Goal: Transaction & Acquisition: Obtain resource

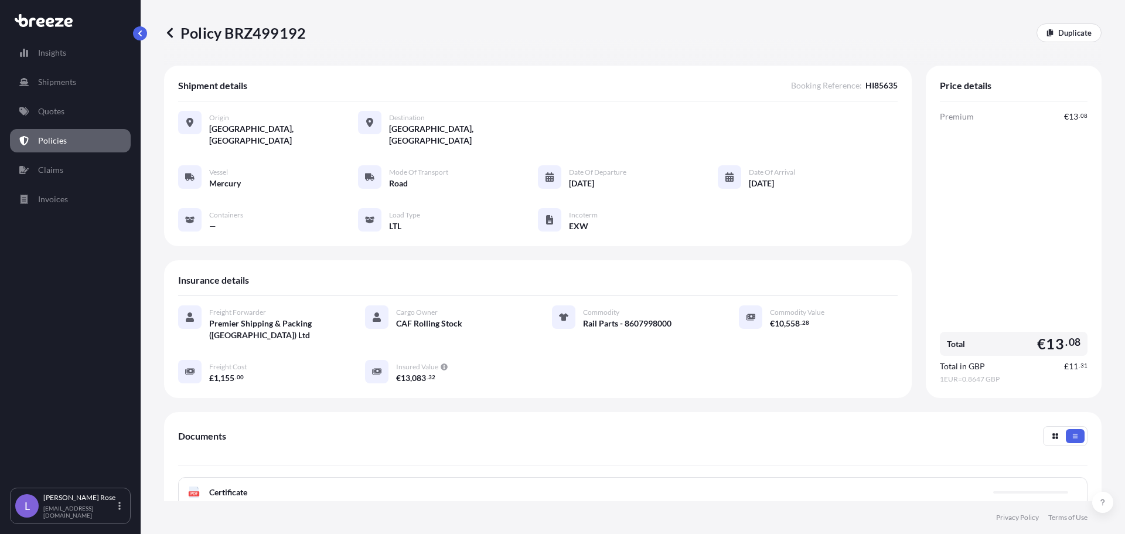
click at [54, 121] on link "Quotes" at bounding box center [70, 111] width 121 height 23
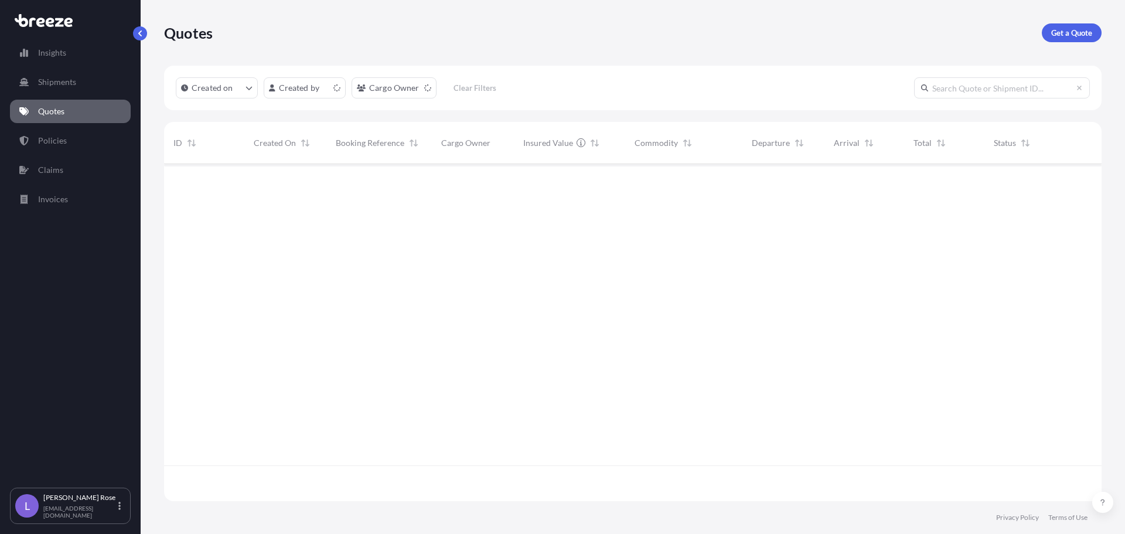
scroll to position [335, 929]
click at [1081, 37] on p "Get a Quote" at bounding box center [1072, 33] width 41 height 12
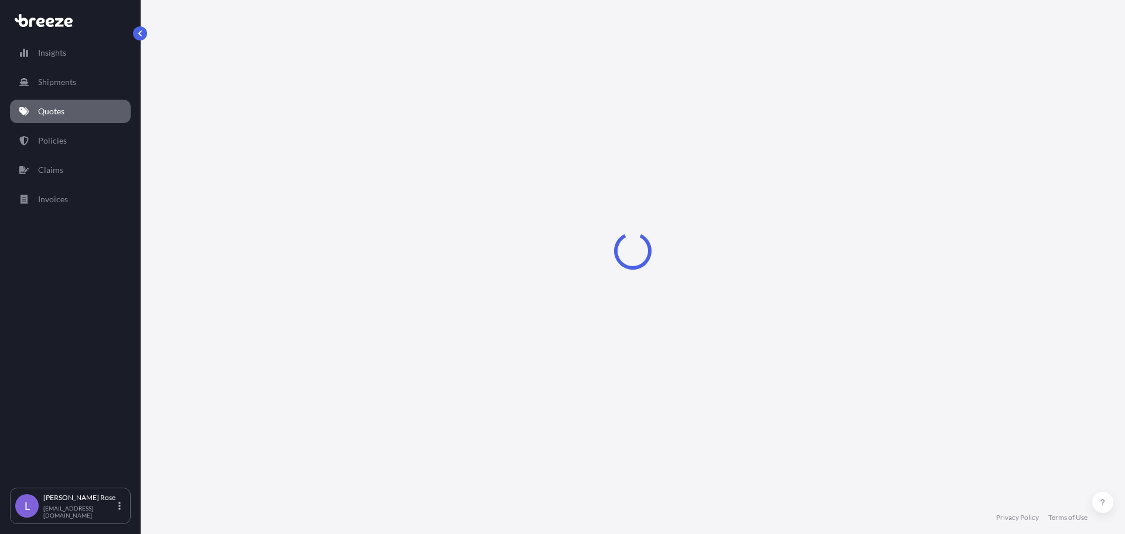
select select "Sea"
select select "1"
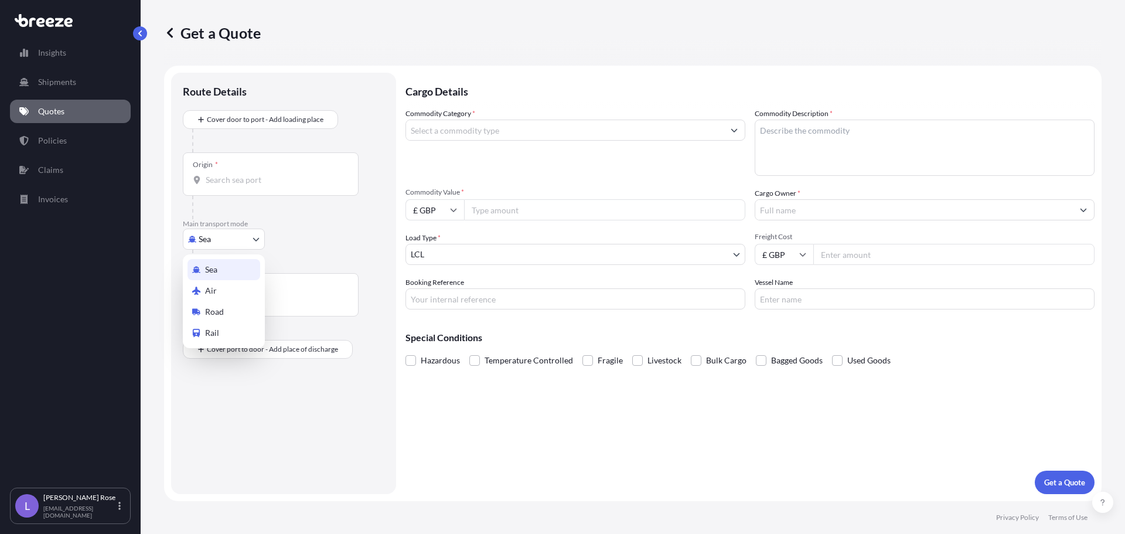
click at [250, 244] on body "Insights Shipments Quotes Policies Claims Invoices L [PERSON_NAME] [PERSON_NAME…" at bounding box center [562, 267] width 1125 height 534
click at [232, 309] on div "Road" at bounding box center [224, 311] width 73 height 21
select select "Road"
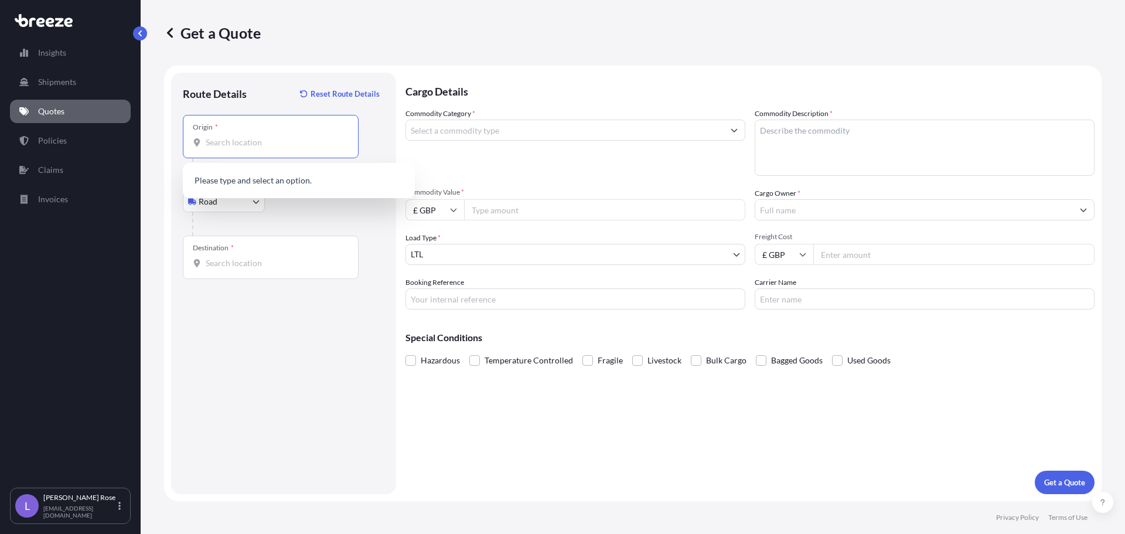
click at [234, 141] on input "Origin *" at bounding box center [275, 143] width 138 height 12
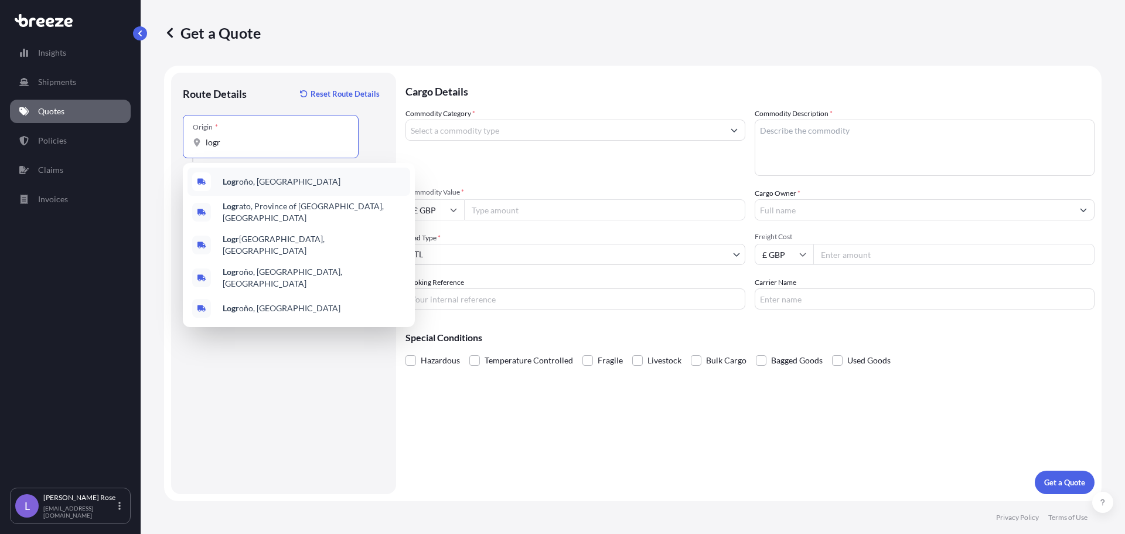
click at [240, 179] on span "Logr oño, [GEOGRAPHIC_DATA]" at bounding box center [282, 182] width 118 height 12
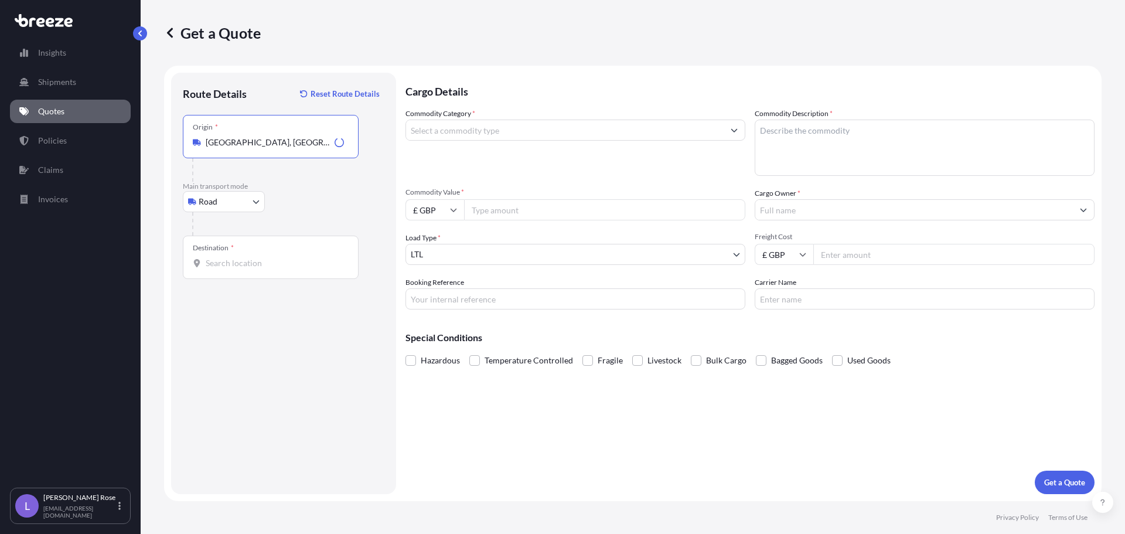
type input "[GEOGRAPHIC_DATA], [GEOGRAPHIC_DATA]"
click at [259, 261] on input "Destination *" at bounding box center [275, 263] width 138 height 12
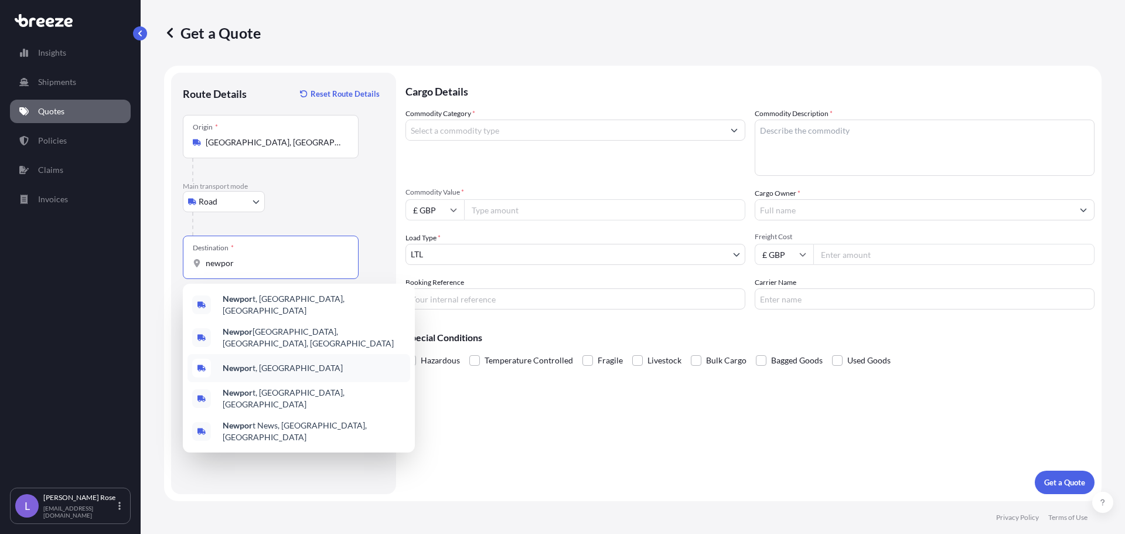
click at [253, 362] on span "Newpor t, [GEOGRAPHIC_DATA]" at bounding box center [283, 368] width 120 height 12
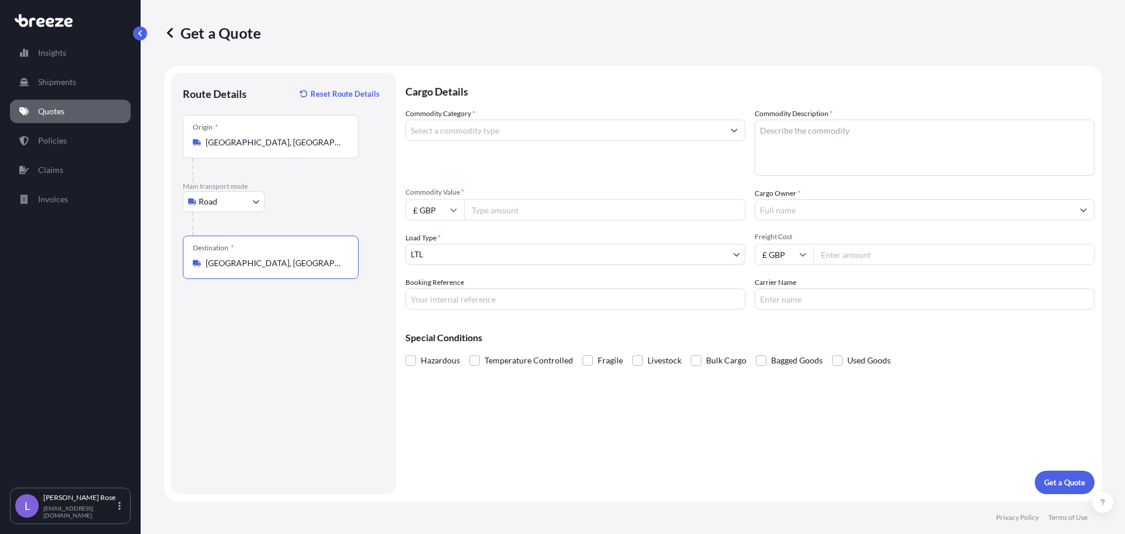
type input "[GEOGRAPHIC_DATA], [GEOGRAPHIC_DATA]"
click at [441, 135] on input "Commodity Category *" at bounding box center [565, 130] width 318 height 21
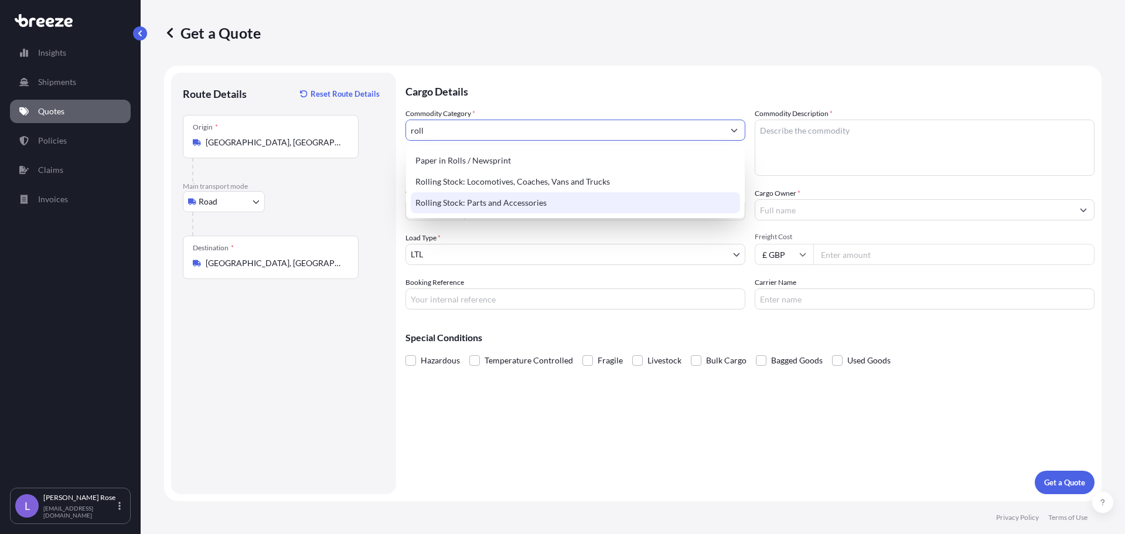
click at [502, 200] on div "Rolling Stock: Parts and Accessories" at bounding box center [575, 202] width 329 height 21
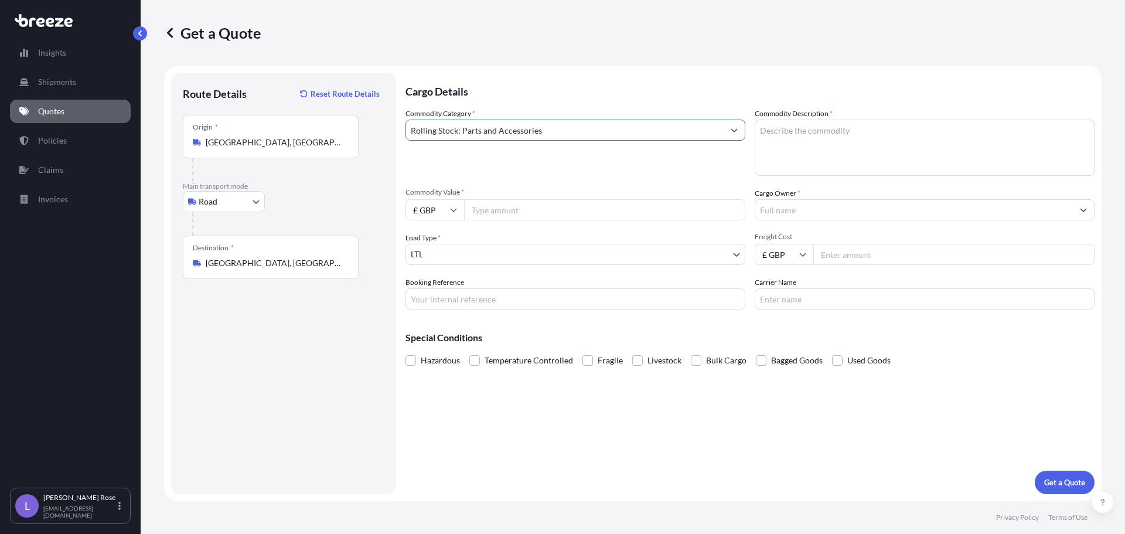
type input "Rolling Stock: Parts and Accessories"
click at [845, 139] on textarea "Commodity Description *" at bounding box center [925, 148] width 340 height 56
type textarea "C"
type textarea "Rolling Stock - 8607998000"
click at [461, 212] on input "£ GBP" at bounding box center [435, 209] width 59 height 21
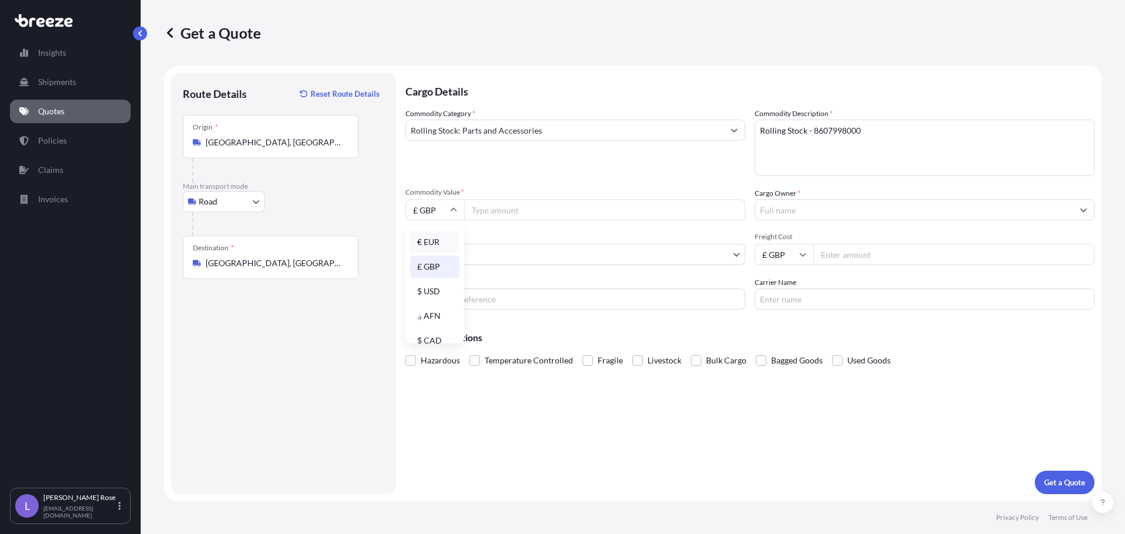
click at [429, 244] on div "€ EUR" at bounding box center [434, 242] width 49 height 22
type input "€ EUR"
click at [484, 207] on input "Commodity Value *" at bounding box center [604, 209] width 281 height 21
type input "3000"
click at [867, 206] on input "Cargo Owner *" at bounding box center [915, 209] width 318 height 21
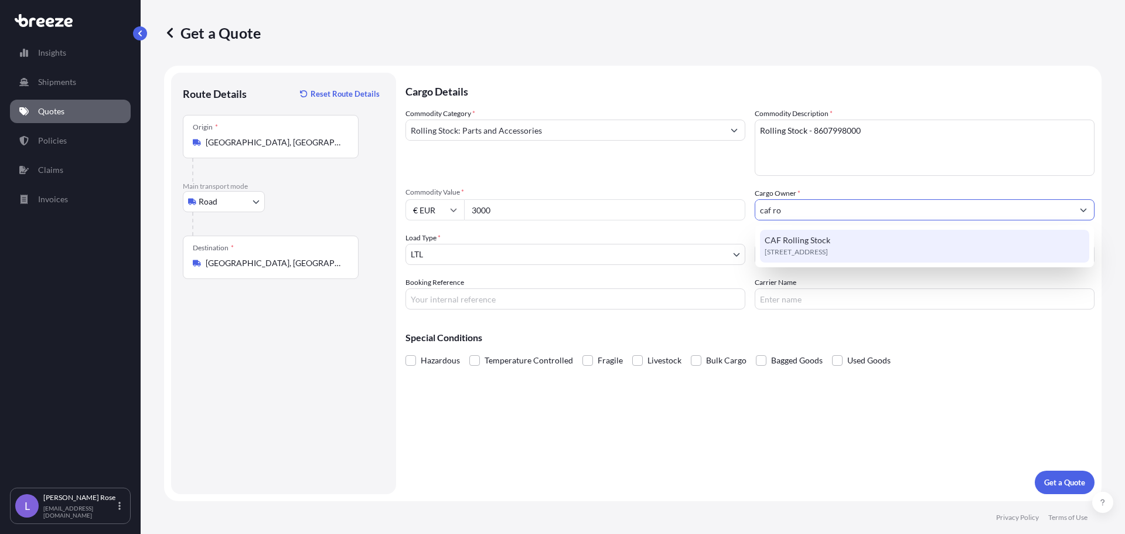
click at [845, 239] on div "[STREET_ADDRESS]" at bounding box center [924, 246] width 329 height 33
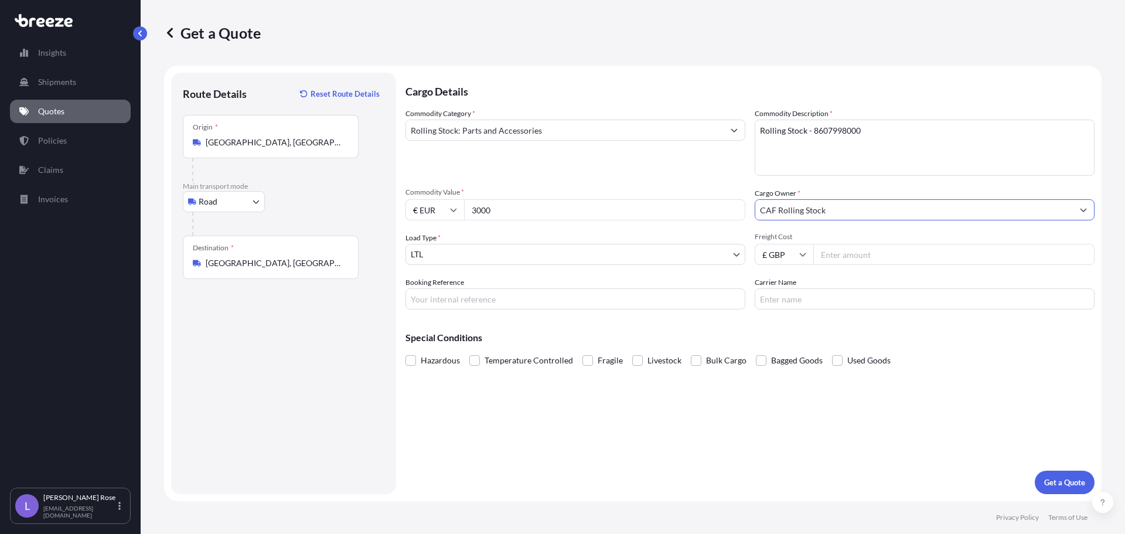
type input "CAF Rolling Stock"
click at [853, 256] on input "Freight Cost" at bounding box center [954, 254] width 281 height 21
click at [823, 247] on input "Freight Cost" at bounding box center [954, 254] width 281 height 21
drag, startPoint x: 957, startPoint y: 250, endPoint x: 648, endPoint y: 266, distance: 309.3
click at [648, 266] on div "Commodity Category * Rolling Stock: Parts and Accessories Commodity Description…" at bounding box center [750, 209] width 689 height 202
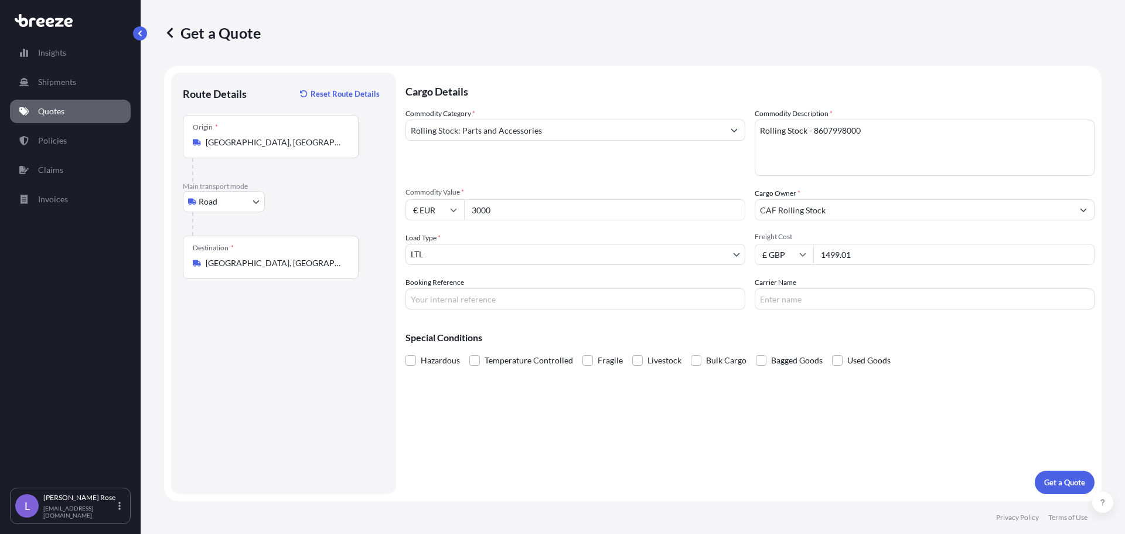
type input "1499.01"
click at [628, 294] on input "Booking Reference" at bounding box center [576, 298] width 340 height 21
type input "h"
type input "HI85644"
type input "Trans Europe"
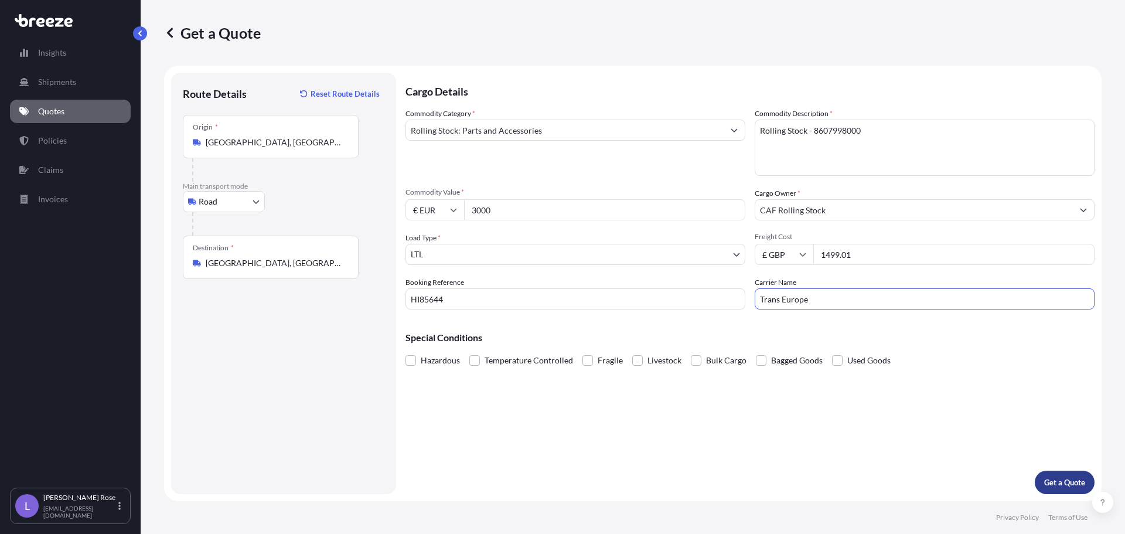
click at [1068, 480] on p "Get a Quote" at bounding box center [1064, 483] width 41 height 12
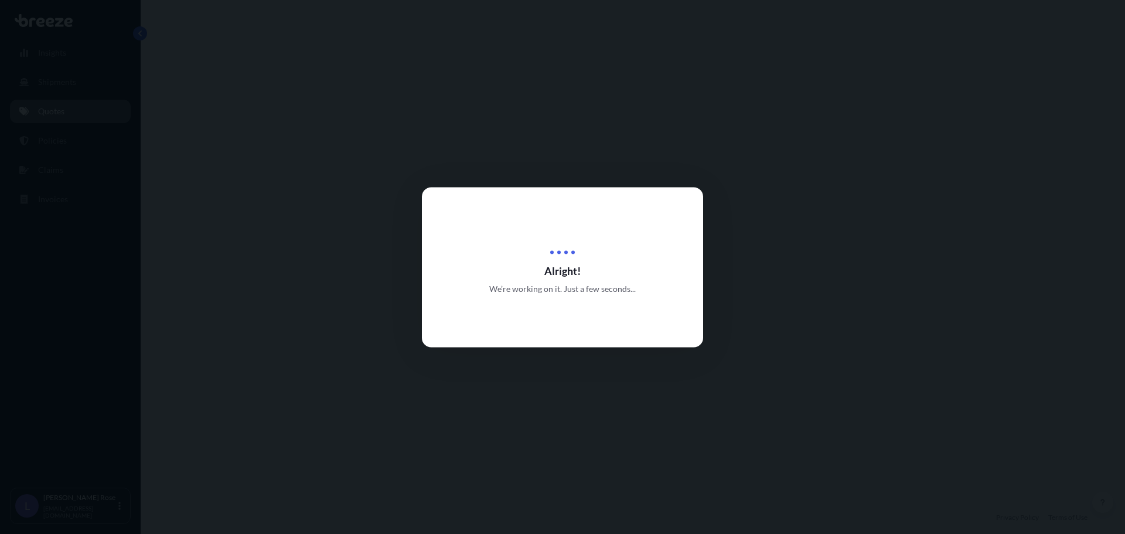
select select "Road"
select select "1"
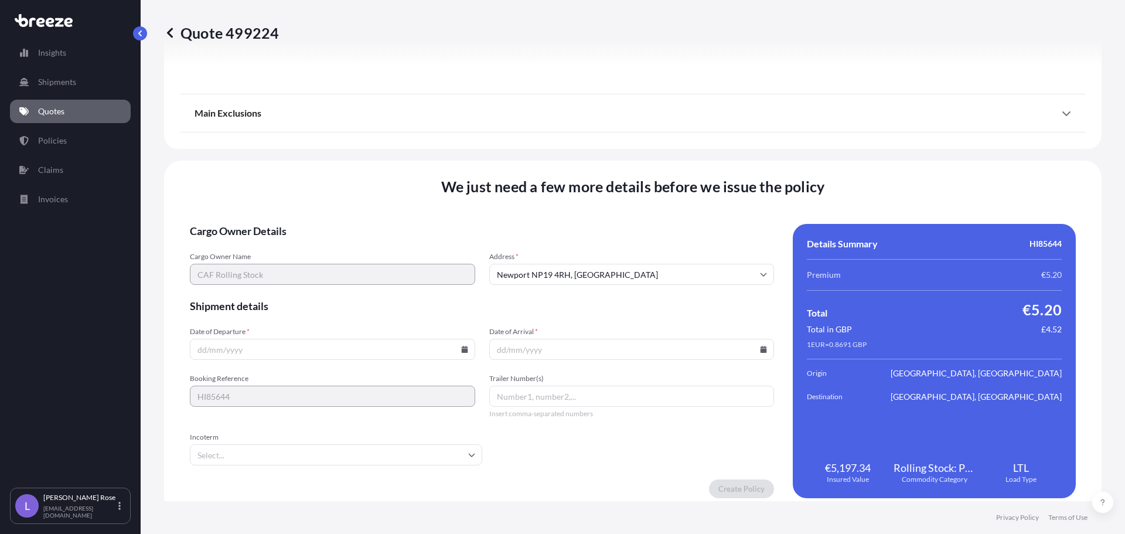
scroll to position [1326, 0]
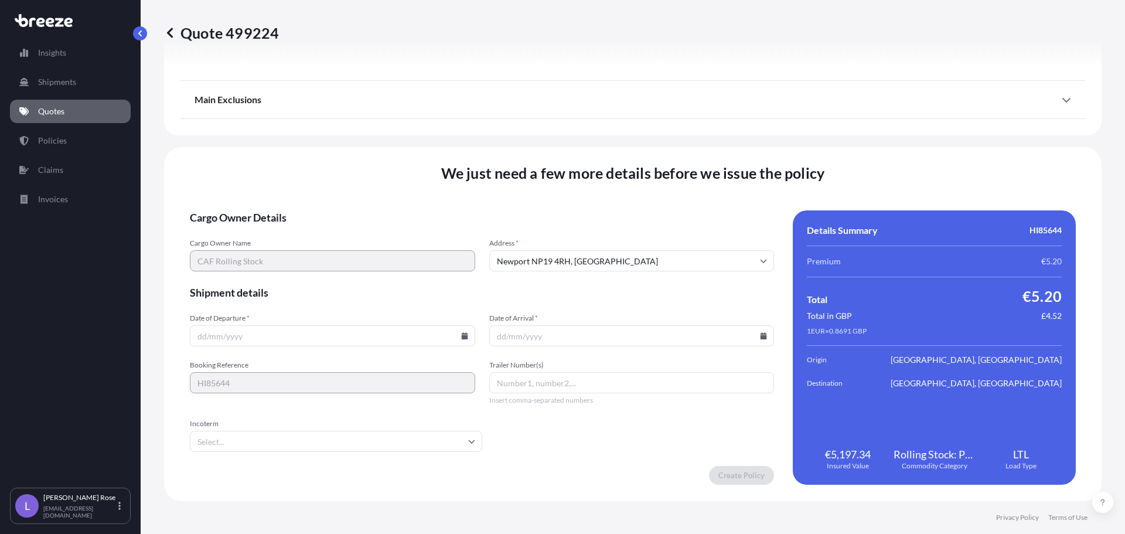
click at [463, 338] on icon at bounding box center [464, 335] width 6 height 7
click at [302, 232] on button "17" at bounding box center [303, 231] width 19 height 19
type input "[DATE]"
click at [761, 336] on icon at bounding box center [764, 335] width 6 height 7
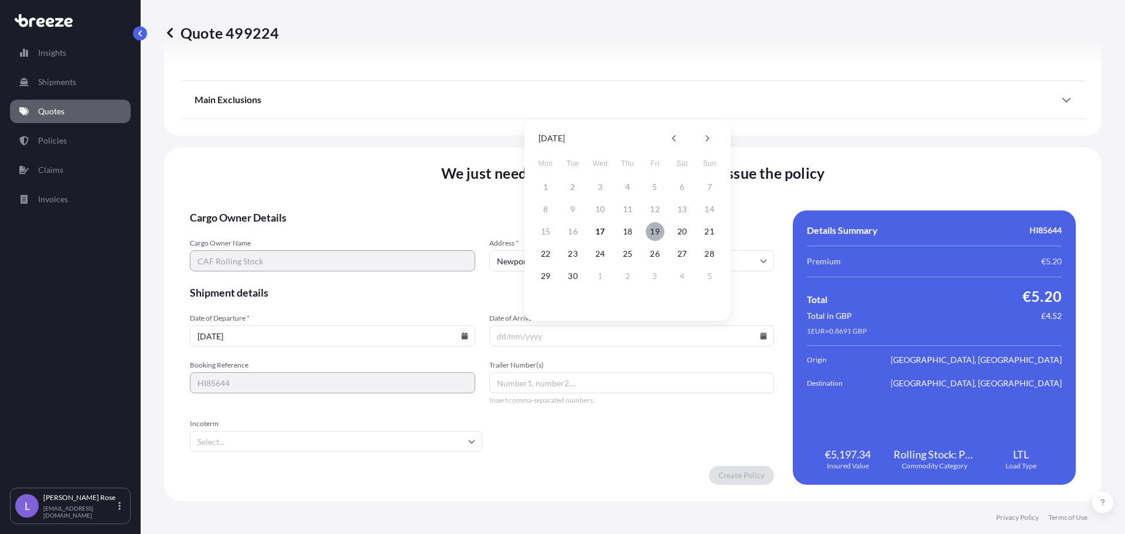
click at [656, 236] on button "19" at bounding box center [655, 231] width 19 height 19
type input "[DATE]"
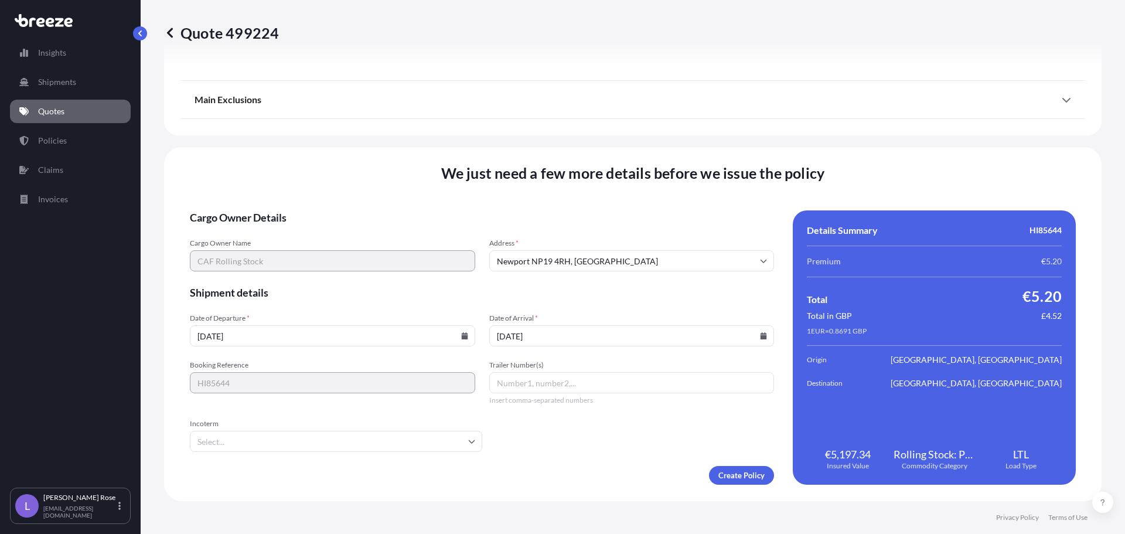
click at [381, 436] on input "Incoterm" at bounding box center [336, 441] width 292 height 21
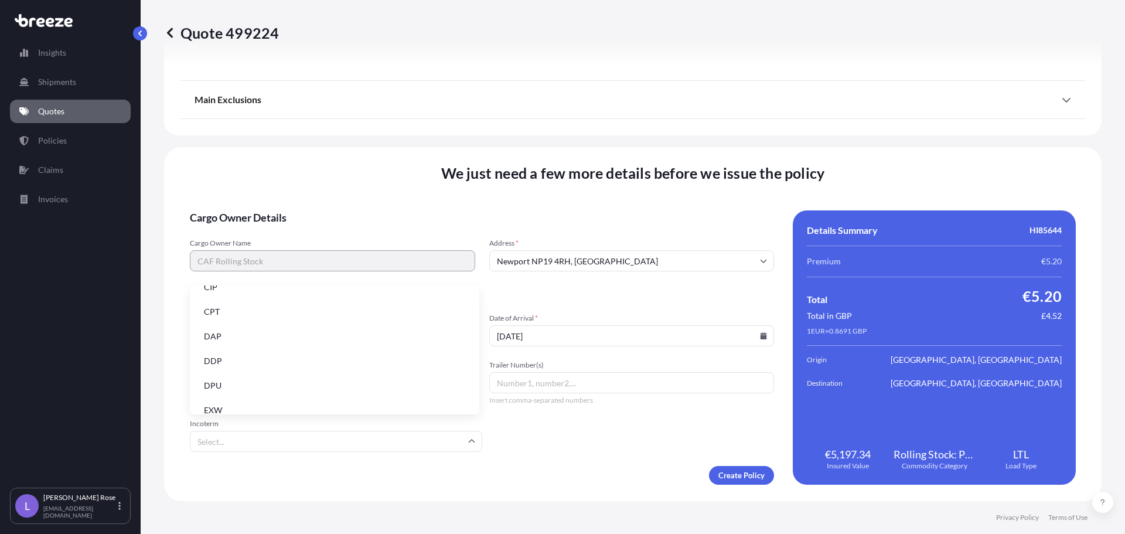
scroll to position [117, 0]
click at [256, 359] on li "EXW" at bounding box center [335, 356] width 280 height 22
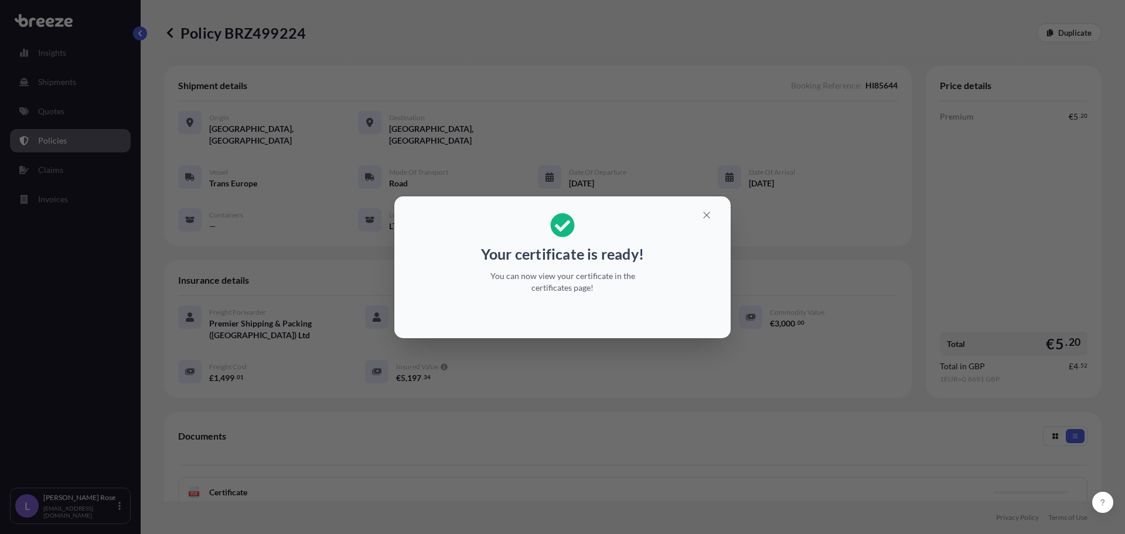
click at [784, 258] on div "Your certificate is ready! You can now view your certificate in the certificate…" at bounding box center [562, 267] width 1125 height 534
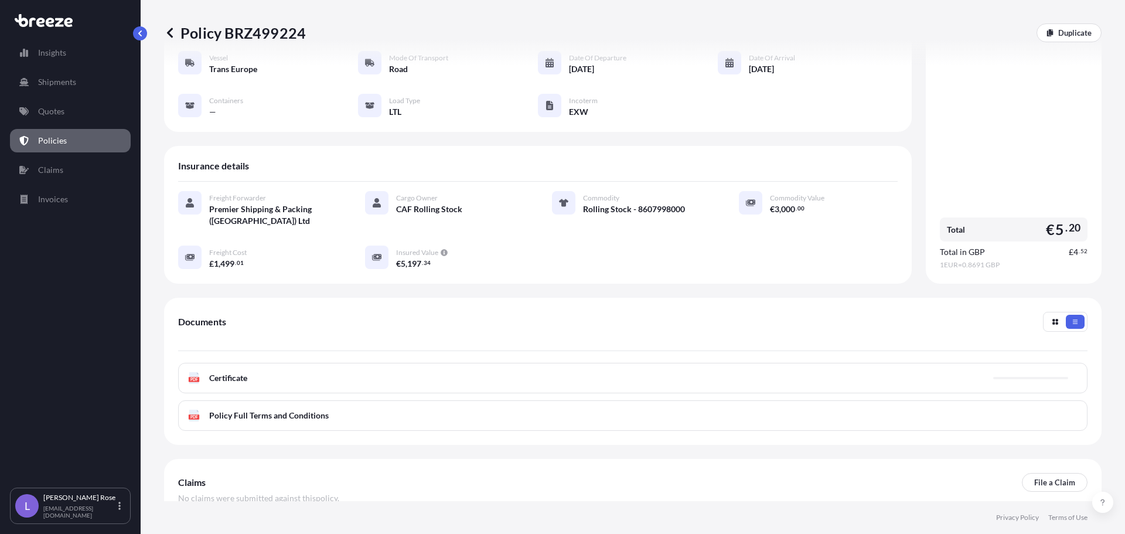
scroll to position [117, 0]
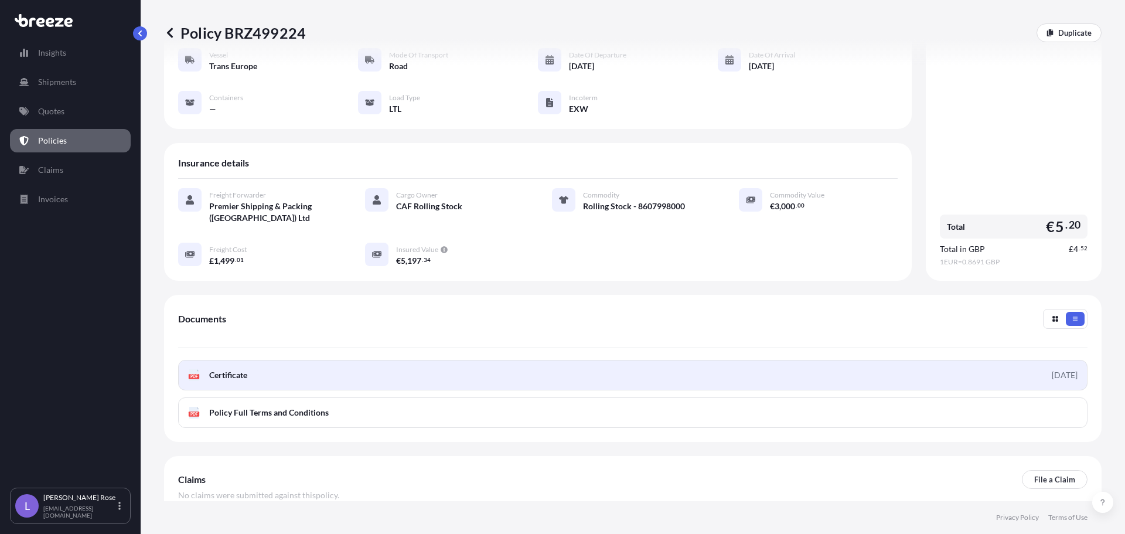
click at [469, 366] on link "PDF Certificate [DATE]" at bounding box center [633, 375] width 910 height 30
